Goal: Transaction & Acquisition: Purchase product/service

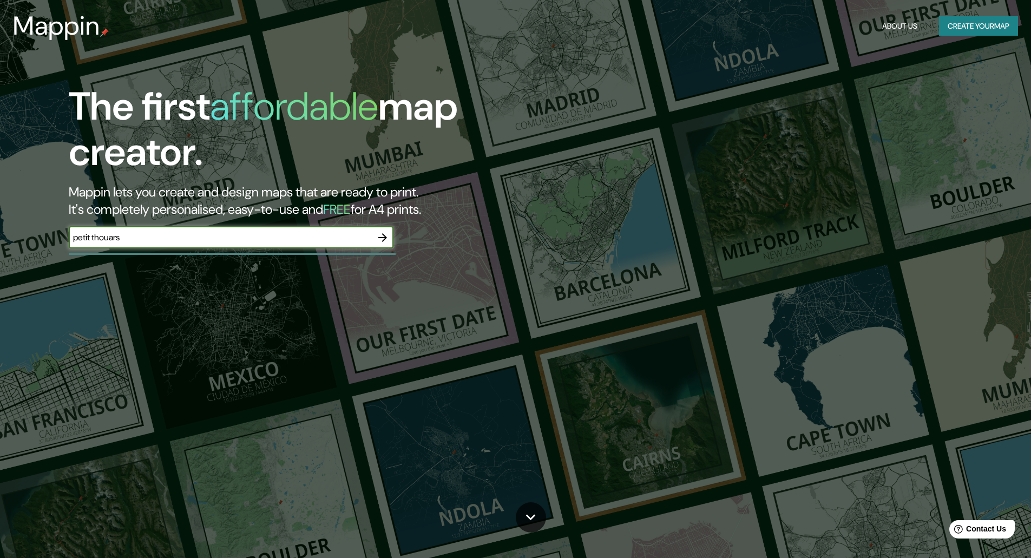
type input "petit thouars"
click at [380, 236] on icon "button" at bounding box center [382, 237] width 13 height 13
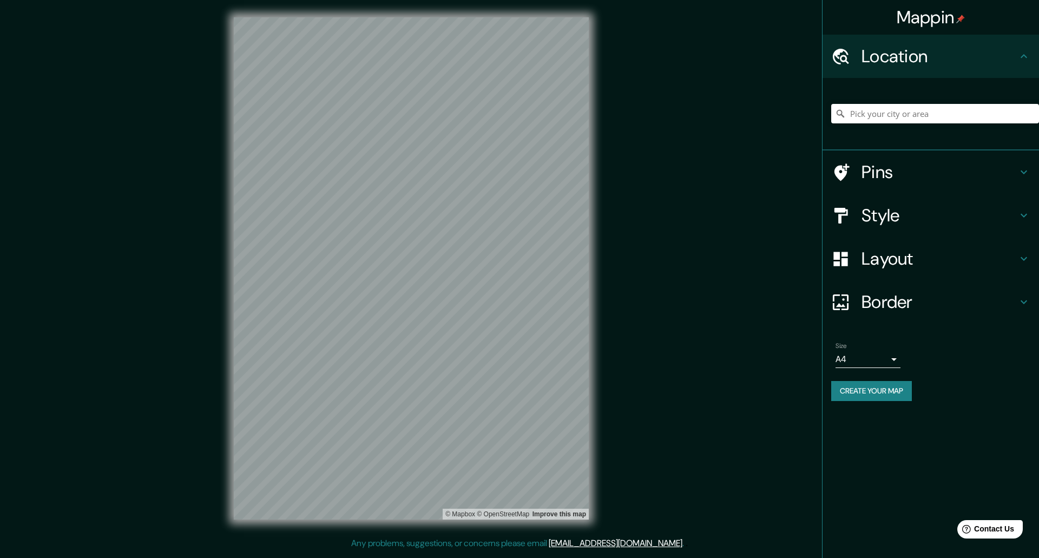
click at [896, 300] on h4 "Border" at bounding box center [940, 302] width 156 height 22
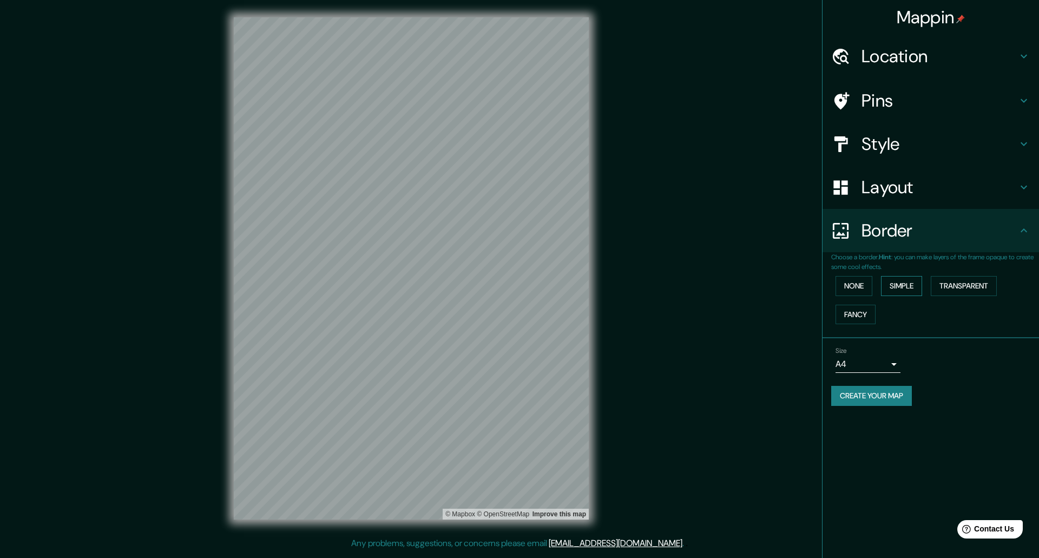
click at [893, 286] on button "Simple" at bounding box center [901, 286] width 41 height 20
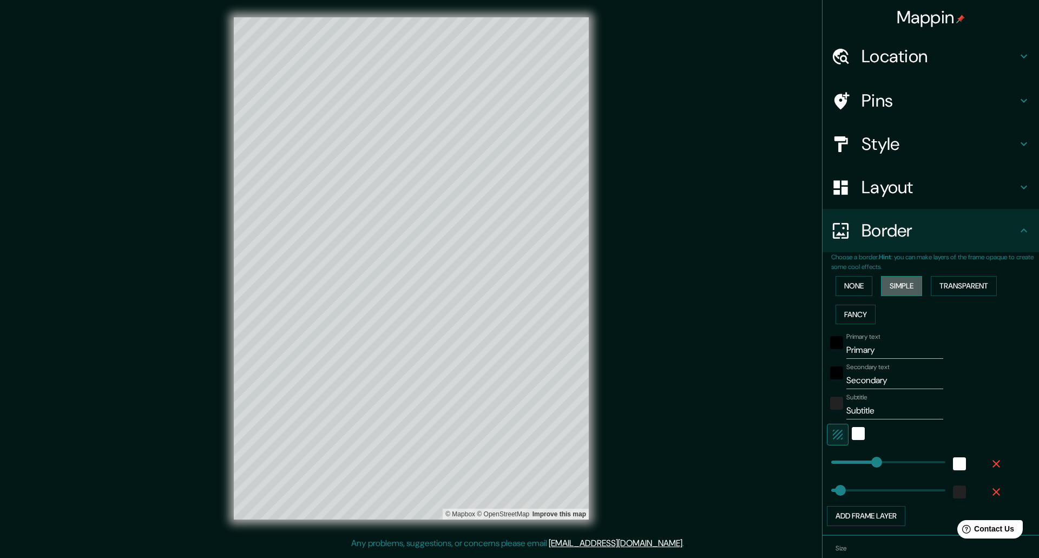
click at [893, 286] on button "Simple" at bounding box center [901, 286] width 41 height 20
type input "262"
type input "52"
click at [871, 291] on div "None Simple Transparent Fancy" at bounding box center [935, 300] width 208 height 57
click at [856, 289] on button "None" at bounding box center [854, 286] width 37 height 20
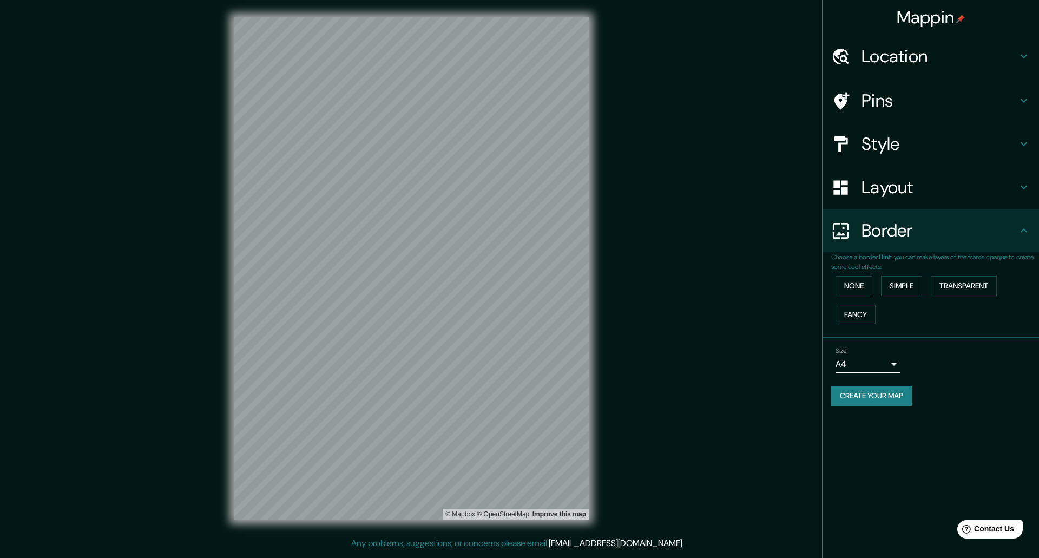
click at [897, 60] on h4 "Location" at bounding box center [940, 56] width 156 height 22
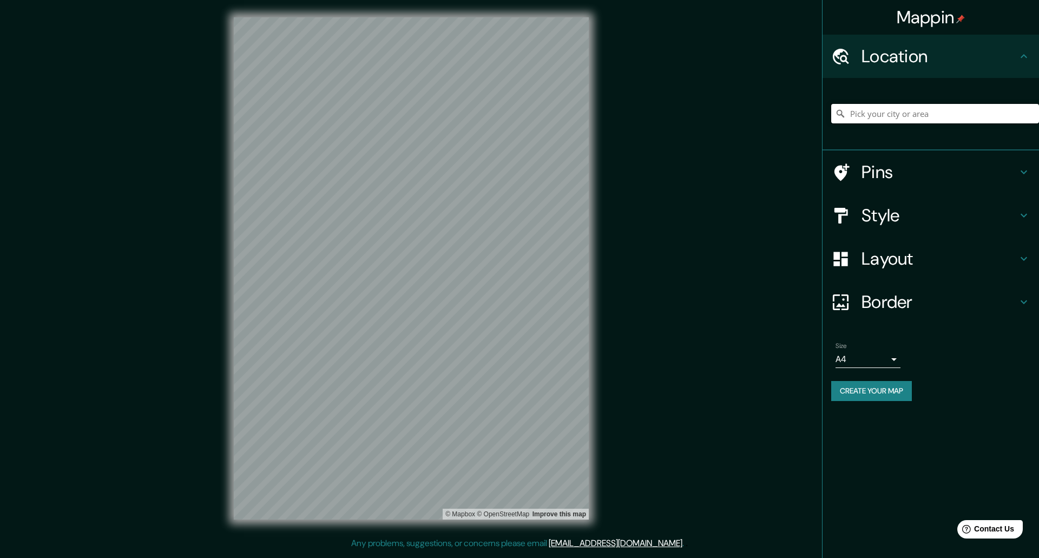
click at [916, 116] on input "Pick your city or area" at bounding box center [935, 113] width 208 height 19
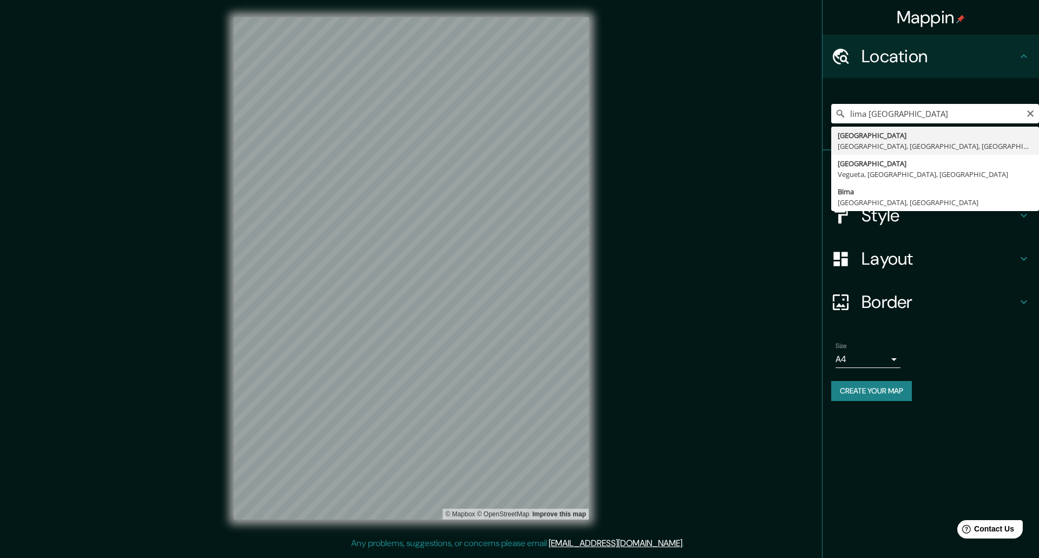
type input "[GEOGRAPHIC_DATA], [GEOGRAPHIC_DATA], [GEOGRAPHIC_DATA], [GEOGRAPHIC_DATA]"
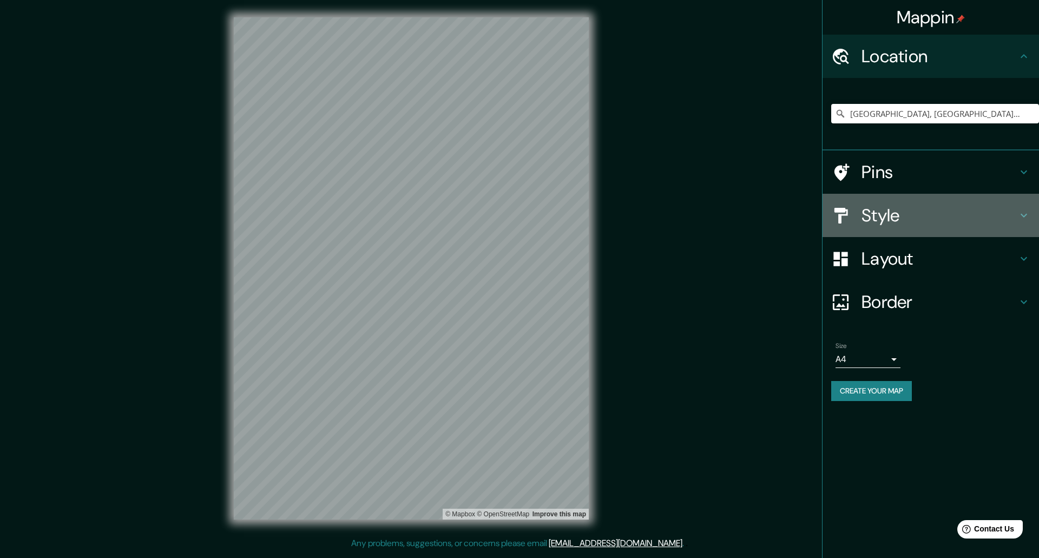
click at [936, 216] on h4 "Style" at bounding box center [940, 216] width 156 height 22
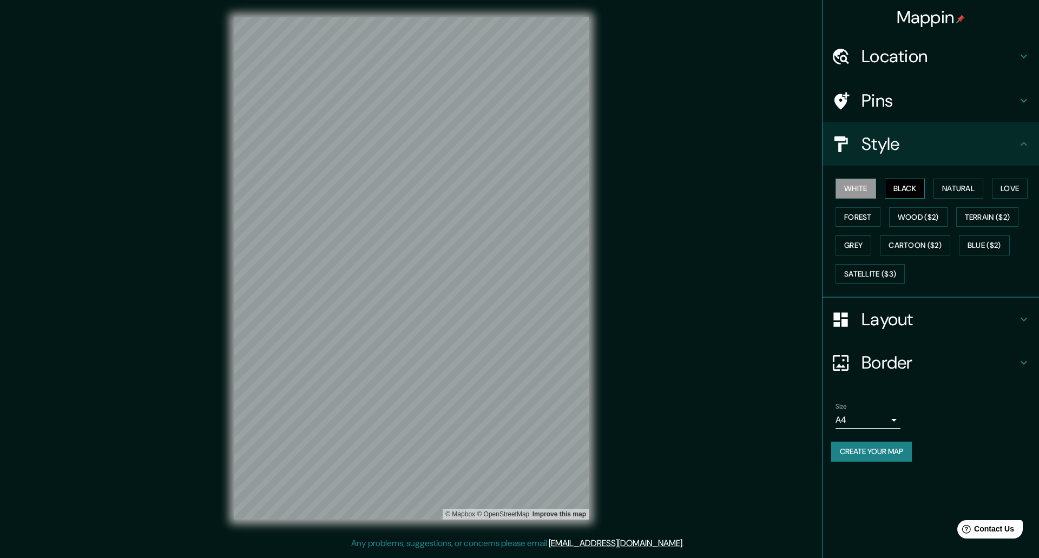
click at [904, 192] on button "Black" at bounding box center [905, 189] width 41 height 20
click at [879, 418] on body "Mappin Location [GEOGRAPHIC_DATA], [GEOGRAPHIC_DATA], [GEOGRAPHIC_DATA], [GEOGR…" at bounding box center [519, 279] width 1039 height 558
click at [871, 458] on li "A3" at bounding box center [868, 461] width 65 height 19
type input "a4"
click at [692, 332] on div "Mappin Location [GEOGRAPHIC_DATA], [GEOGRAPHIC_DATA], [GEOGRAPHIC_DATA], [GEOGR…" at bounding box center [519, 277] width 1039 height 554
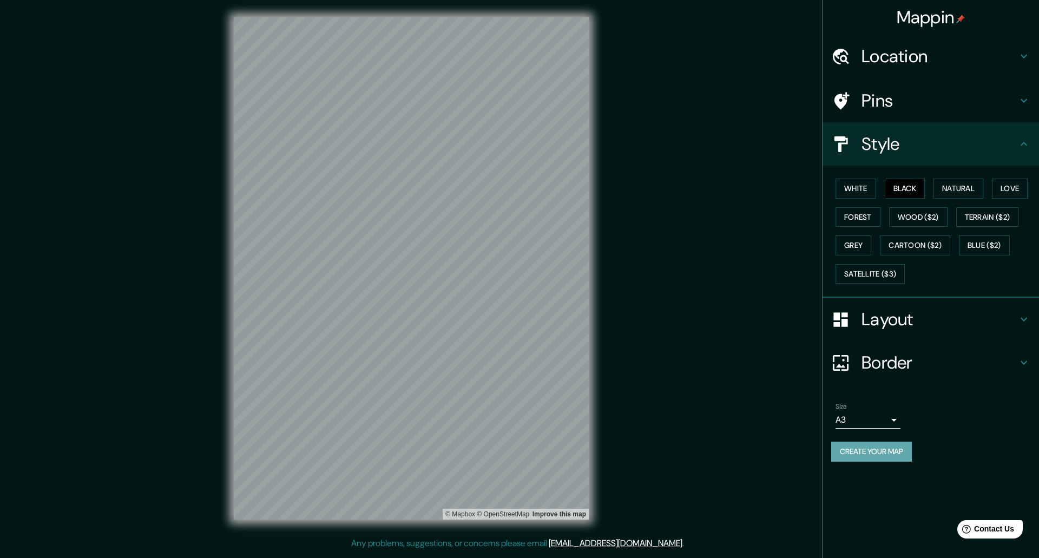
click at [876, 449] on button "Create your map" at bounding box center [871, 452] width 81 height 20
click at [929, 309] on h4 "Layout" at bounding box center [940, 319] width 156 height 22
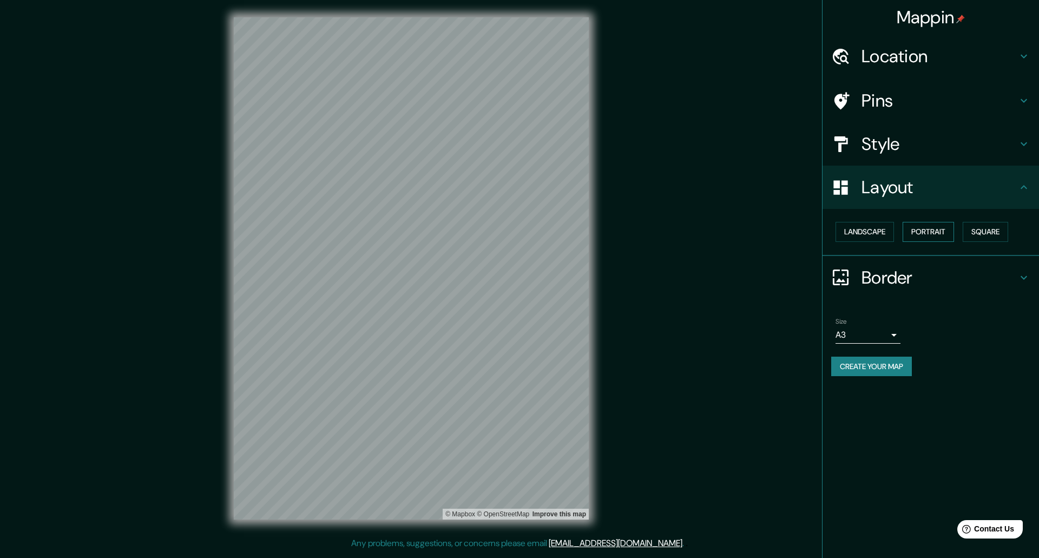
click at [935, 233] on button "Portrait" at bounding box center [928, 232] width 51 height 20
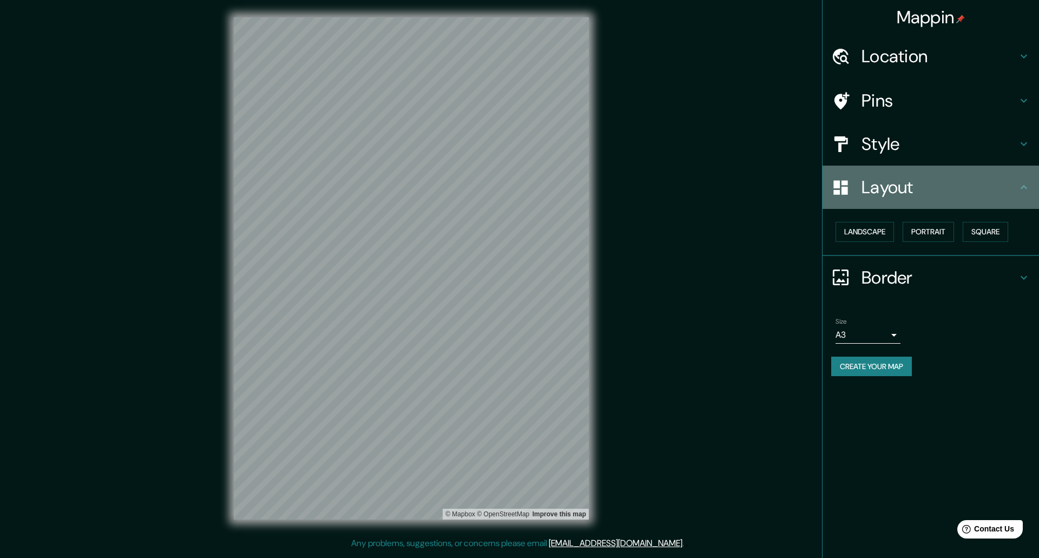
click at [947, 186] on h4 "Layout" at bounding box center [940, 187] width 156 height 22
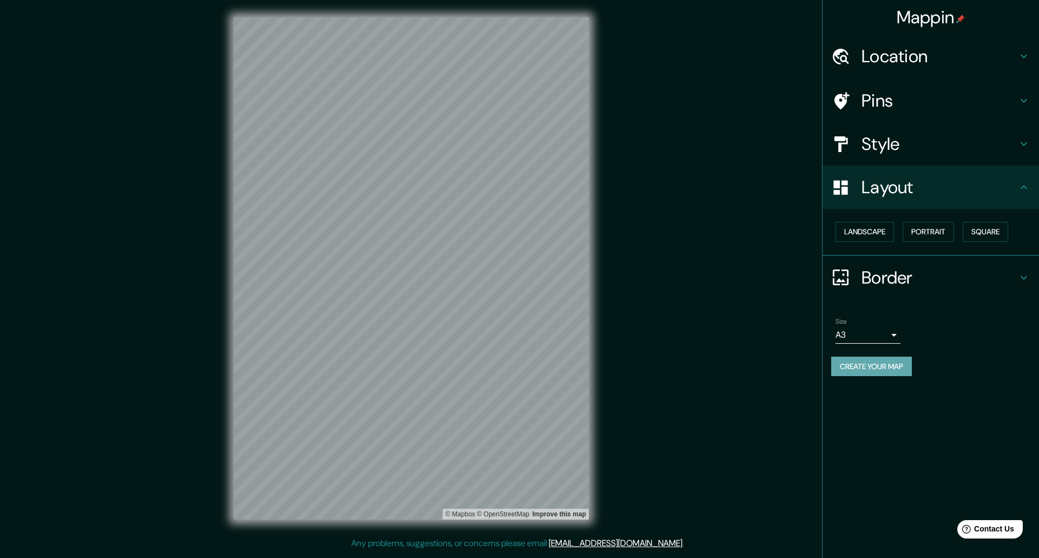
click at [896, 370] on button "Create your map" at bounding box center [871, 367] width 81 height 20
click at [908, 108] on h4 "Pins" at bounding box center [940, 101] width 156 height 22
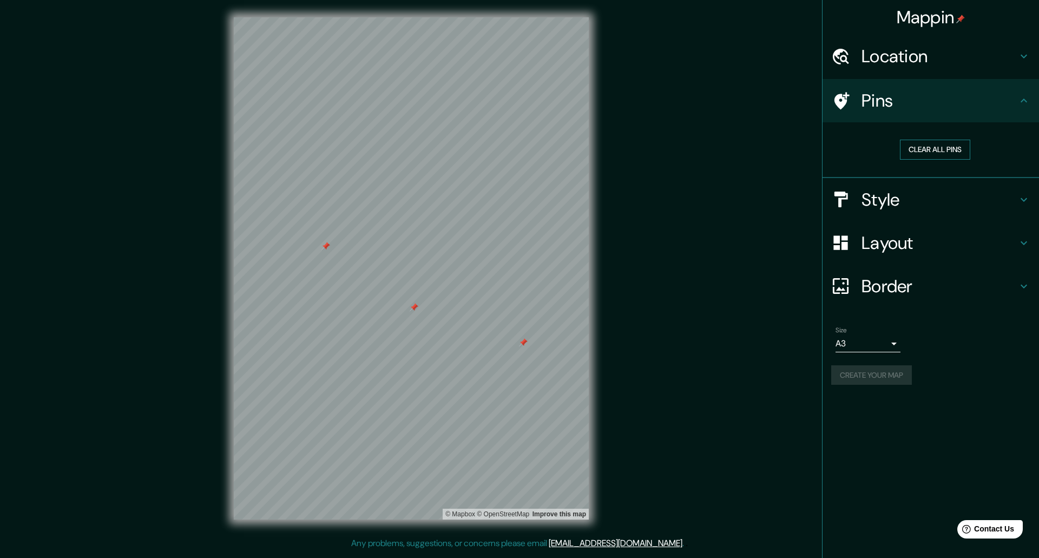
click at [946, 147] on button "Clear all pins" at bounding box center [935, 150] width 70 height 20
click at [983, 502] on div "Mappin Location [GEOGRAPHIC_DATA], [GEOGRAPHIC_DATA], [GEOGRAPHIC_DATA], [GEOGR…" at bounding box center [930, 279] width 217 height 558
click at [707, 240] on div "Mappin Location [GEOGRAPHIC_DATA], [GEOGRAPHIC_DATA], [GEOGRAPHIC_DATA], [GEOGR…" at bounding box center [519, 277] width 1039 height 554
click at [916, 243] on h4 "Layout" at bounding box center [940, 243] width 156 height 22
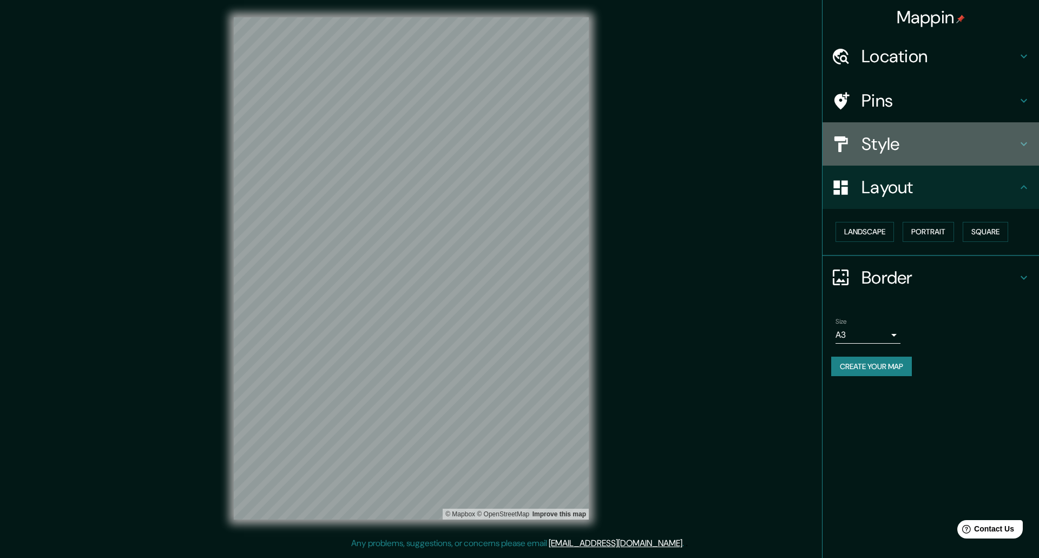
click at [946, 132] on div "Style" at bounding box center [931, 143] width 216 height 43
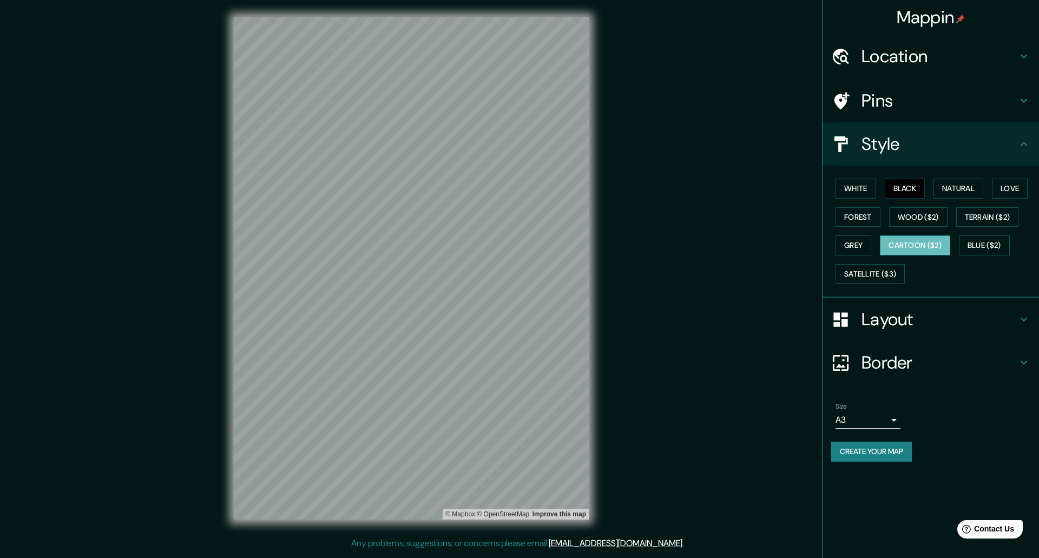
click at [905, 252] on button "Cartoon ($2)" at bounding box center [915, 245] width 70 height 20
click at [917, 221] on button "Wood ($2)" at bounding box center [918, 217] width 58 height 20
click at [984, 215] on button "Terrain ($2)" at bounding box center [987, 217] width 63 height 20
click at [982, 241] on button "Blue ($2)" at bounding box center [984, 245] width 51 height 20
click at [851, 246] on button "Grey" at bounding box center [854, 245] width 36 height 20
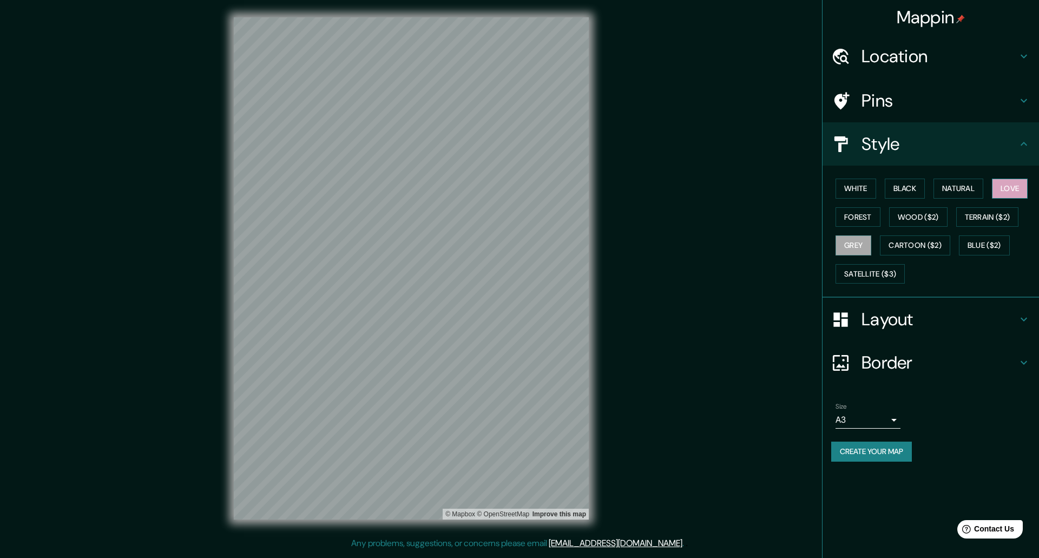
click at [1018, 190] on button "Love" at bounding box center [1010, 189] width 36 height 20
click at [905, 192] on button "Black" at bounding box center [905, 189] width 41 height 20
click at [863, 192] on button "White" at bounding box center [856, 189] width 41 height 20
click at [960, 190] on button "Natural" at bounding box center [958, 189] width 50 height 20
click at [861, 227] on div "White Black Natural Love Forest Wood ($2) Terrain ($2) Grey Cartoon ($2) Blue (…" at bounding box center [935, 231] width 208 height 114
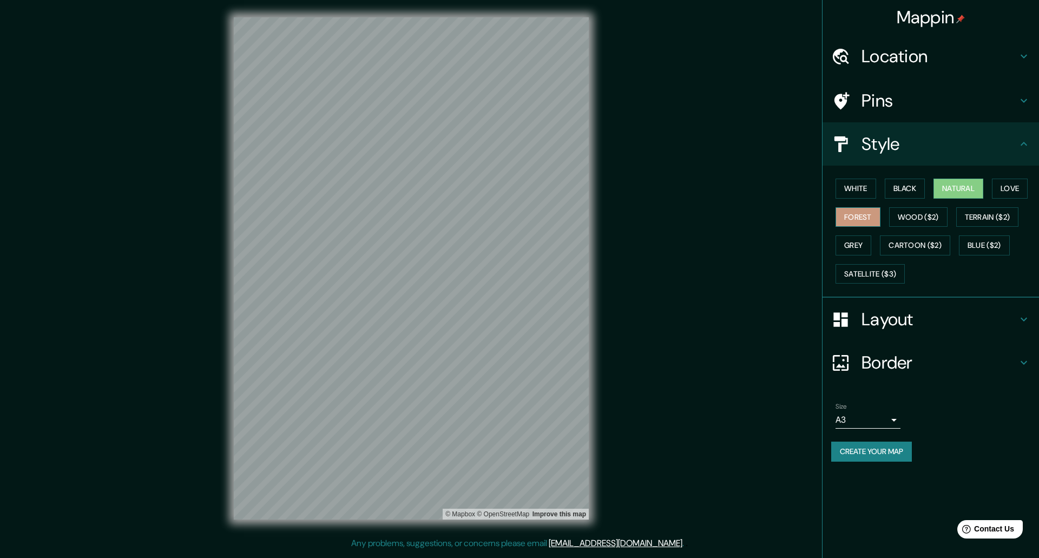
click at [859, 222] on button "Forest" at bounding box center [858, 217] width 45 height 20
click at [854, 248] on button "Grey" at bounding box center [854, 245] width 36 height 20
click at [901, 182] on button "Black" at bounding box center [905, 189] width 41 height 20
